Goal: Transaction & Acquisition: Subscribe to service/newsletter

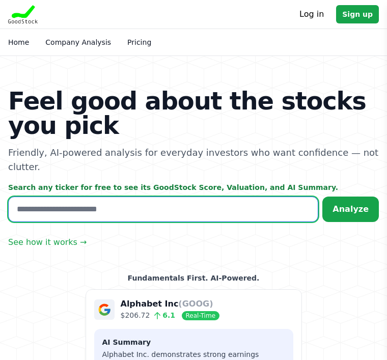
click at [46, 197] on input "text" at bounding box center [163, 209] width 310 height 25
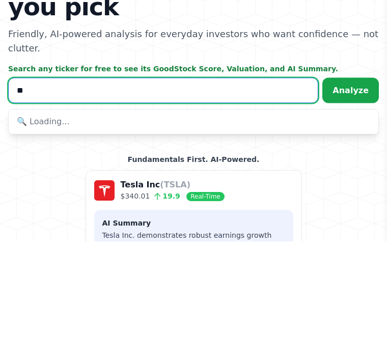
type input "*"
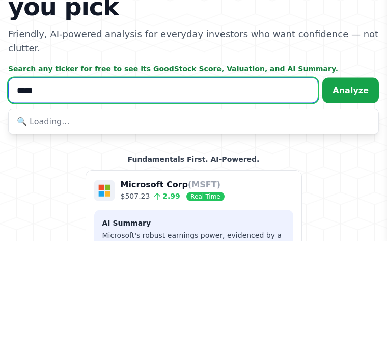
type input "******"
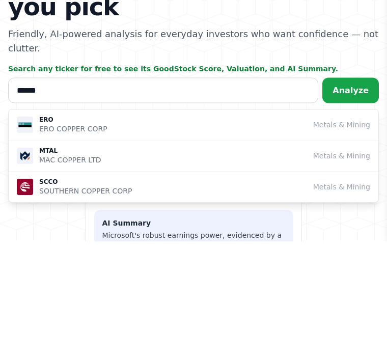
click at [359, 204] on span "Analyze" at bounding box center [351, 209] width 36 height 10
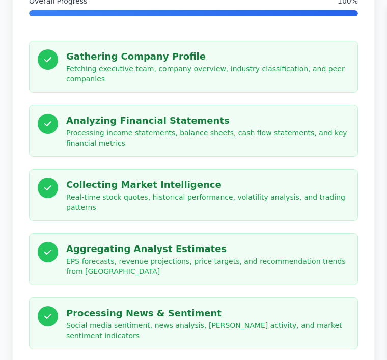
scroll to position [264, 0]
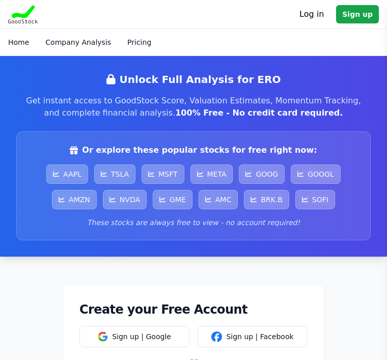
click at [359, 19] on link "Sign up" at bounding box center [357, 14] width 43 height 18
